Goal: Find specific page/section: Find specific page/section

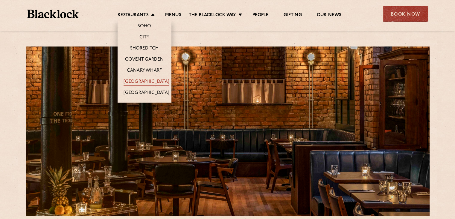
click at [145, 80] on link "[GEOGRAPHIC_DATA]" at bounding box center [147, 82] width 46 height 7
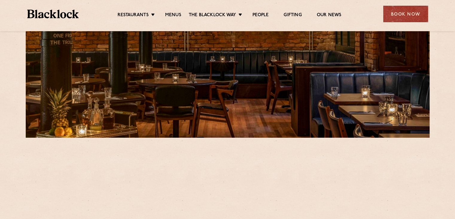
scroll to position [150, 0]
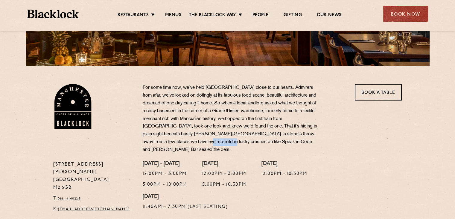
drag, startPoint x: 192, startPoint y: 143, endPoint x: 222, endPoint y: 144, distance: 30.3
click at [222, 144] on p "For some time now, we’ve held [GEOGRAPHIC_DATA] close to our hearts. Admirers f…" at bounding box center [231, 119] width 177 height 70
copy p "Speak in Code"
